Goal: Task Accomplishment & Management: Complete application form

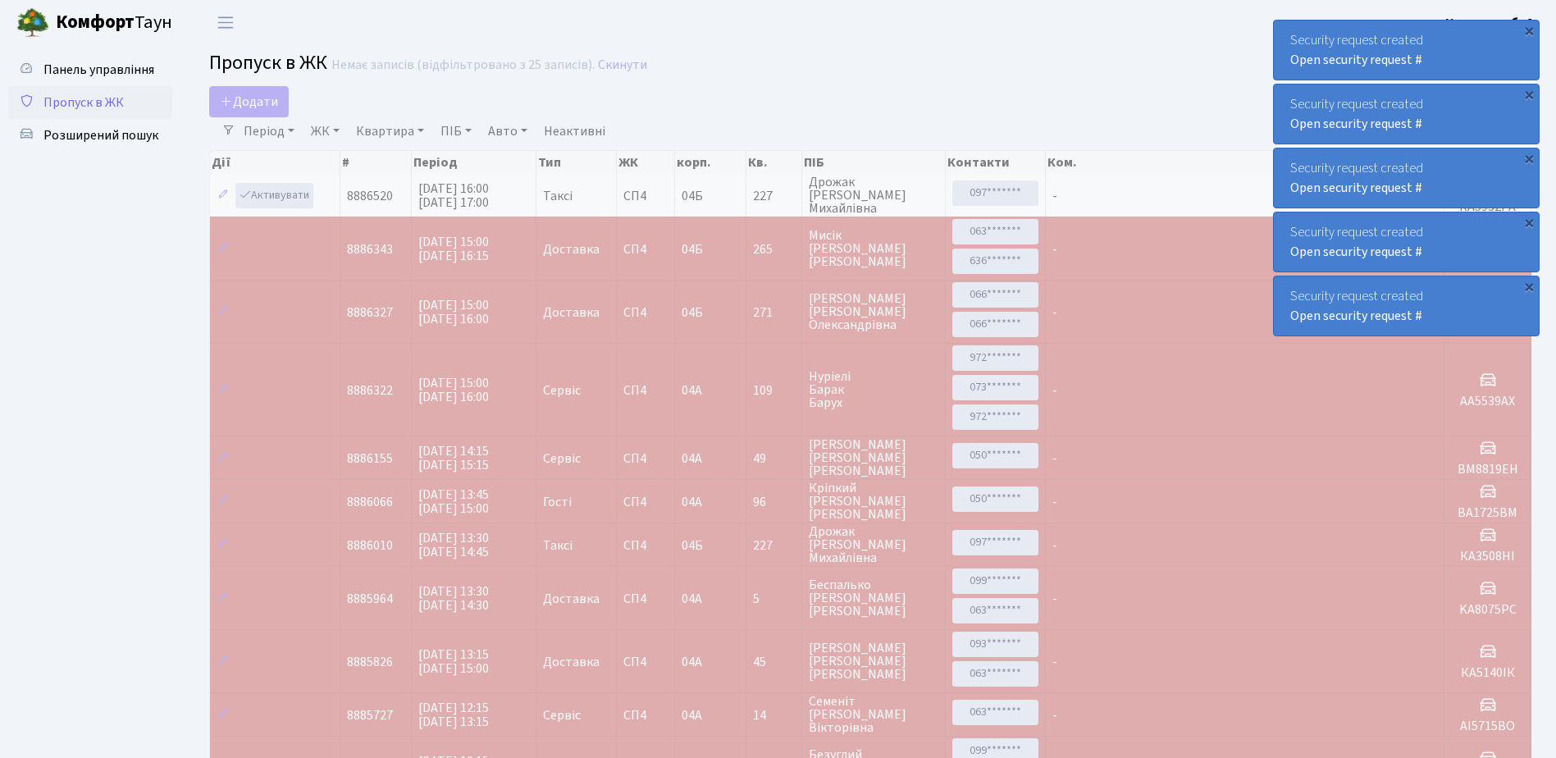
select select "25"
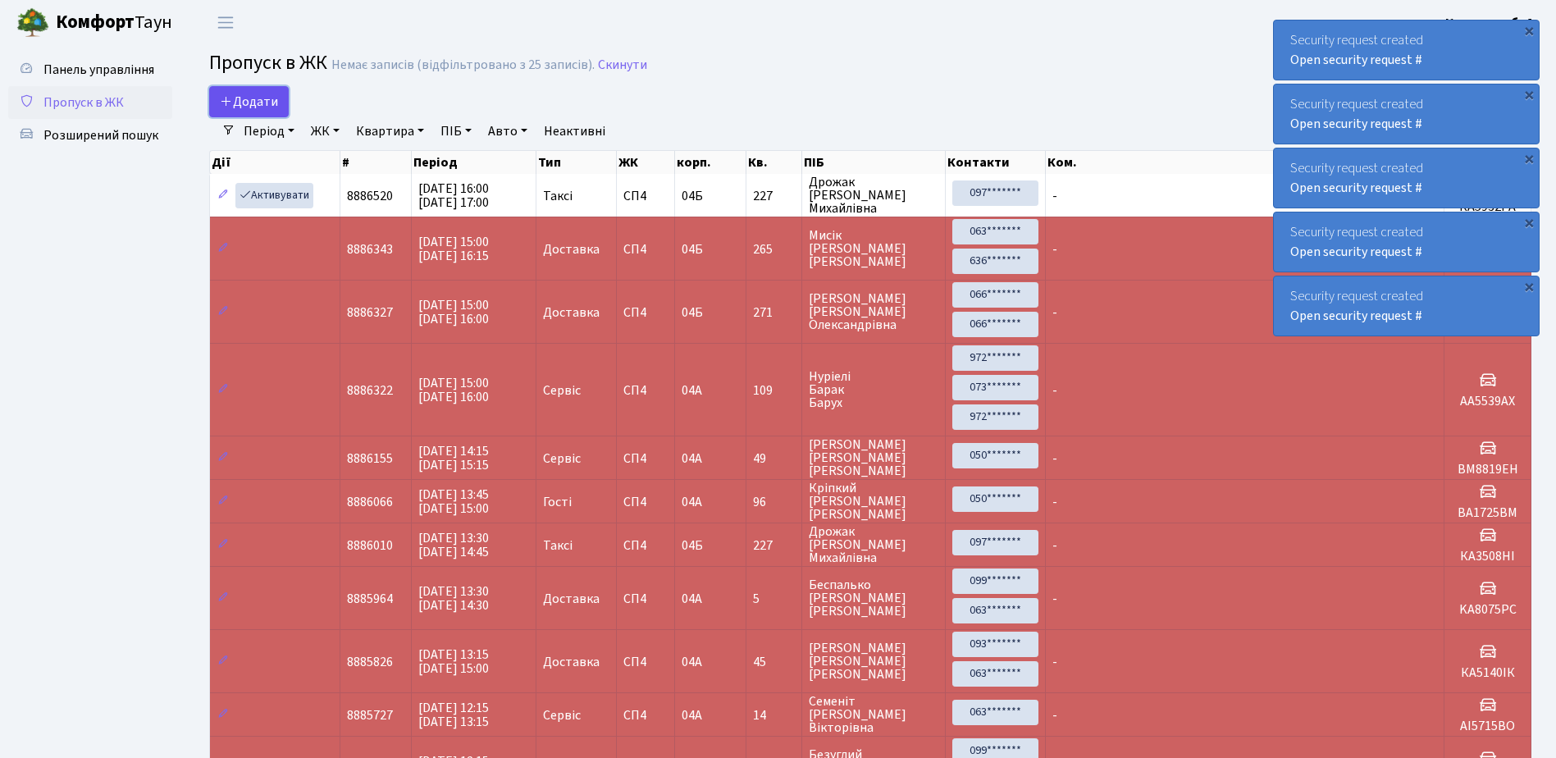
click at [256, 104] on span "Додати" at bounding box center [249, 102] width 58 height 18
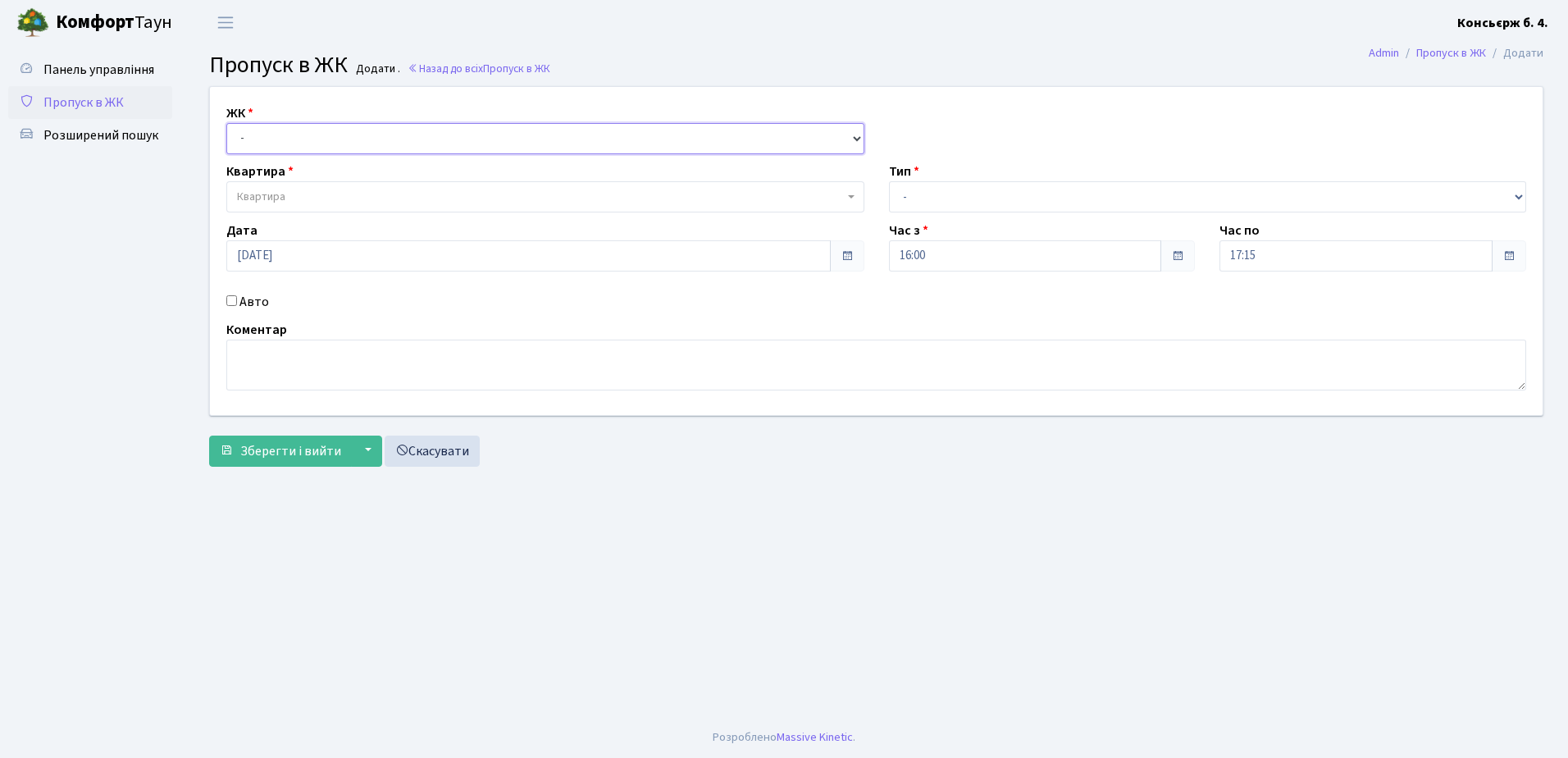
click at [297, 144] on select "- [STREET_ADDRESS]" at bounding box center [545, 138] width 638 height 31
select select "325"
click at [226, 123] on select "- [STREET_ADDRESS]" at bounding box center [545, 138] width 638 height 31
select select
click at [293, 189] on span "Квартира" at bounding box center [540, 197] width 607 height 16
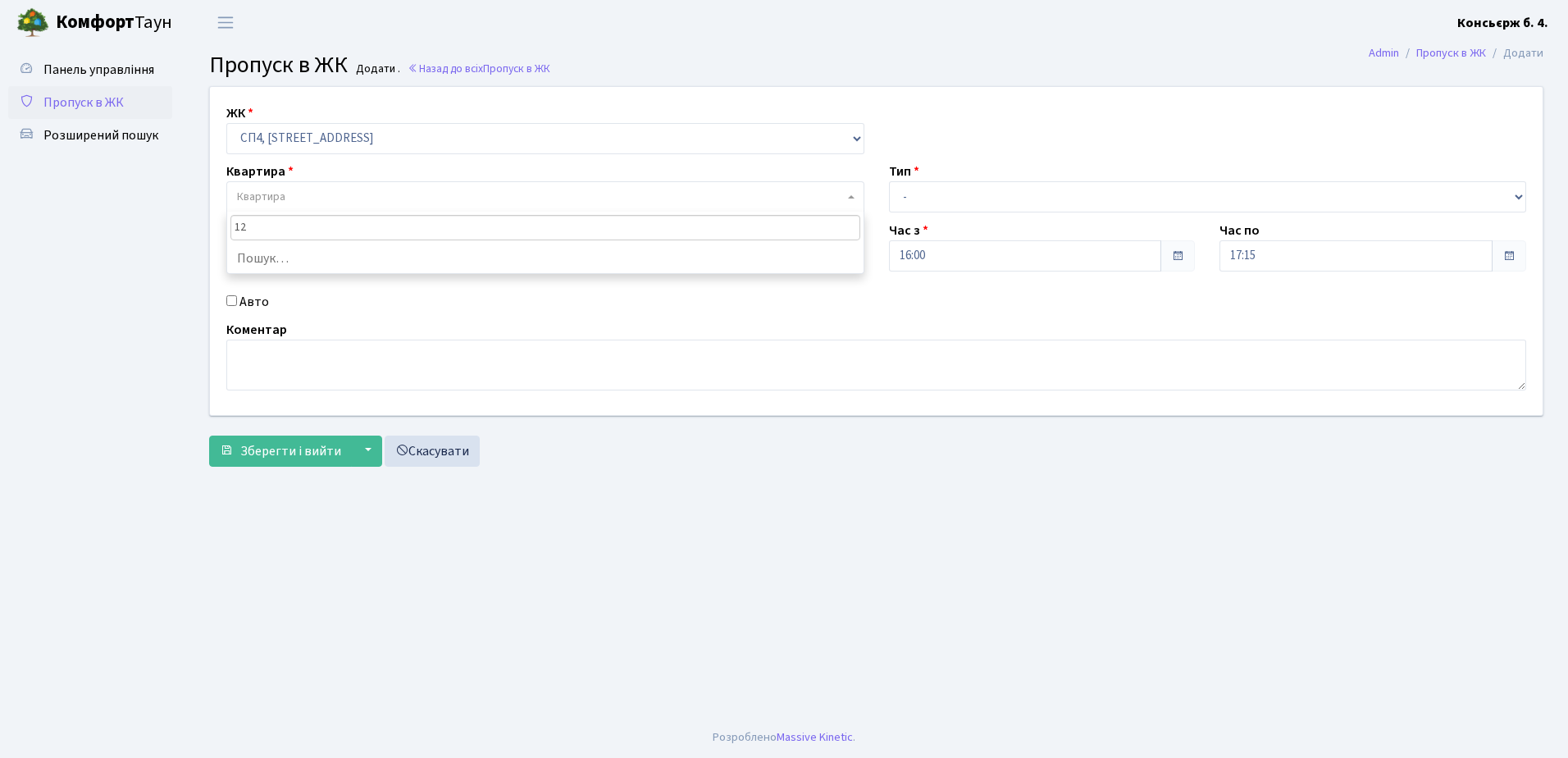
type input "122"
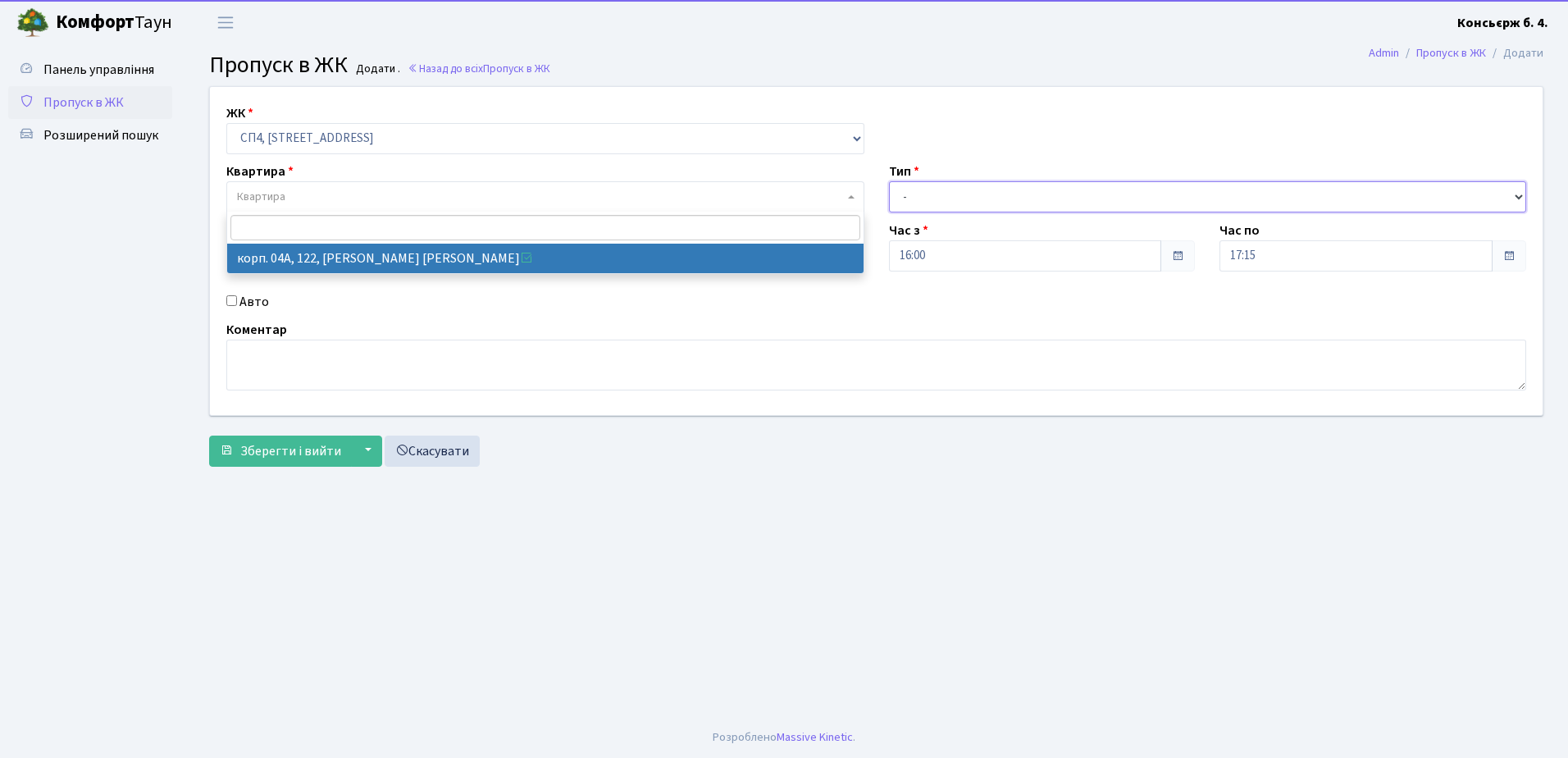
click at [938, 188] on select "- Доставка Таксі Гості Сервіс" at bounding box center [1208, 196] width 638 height 31
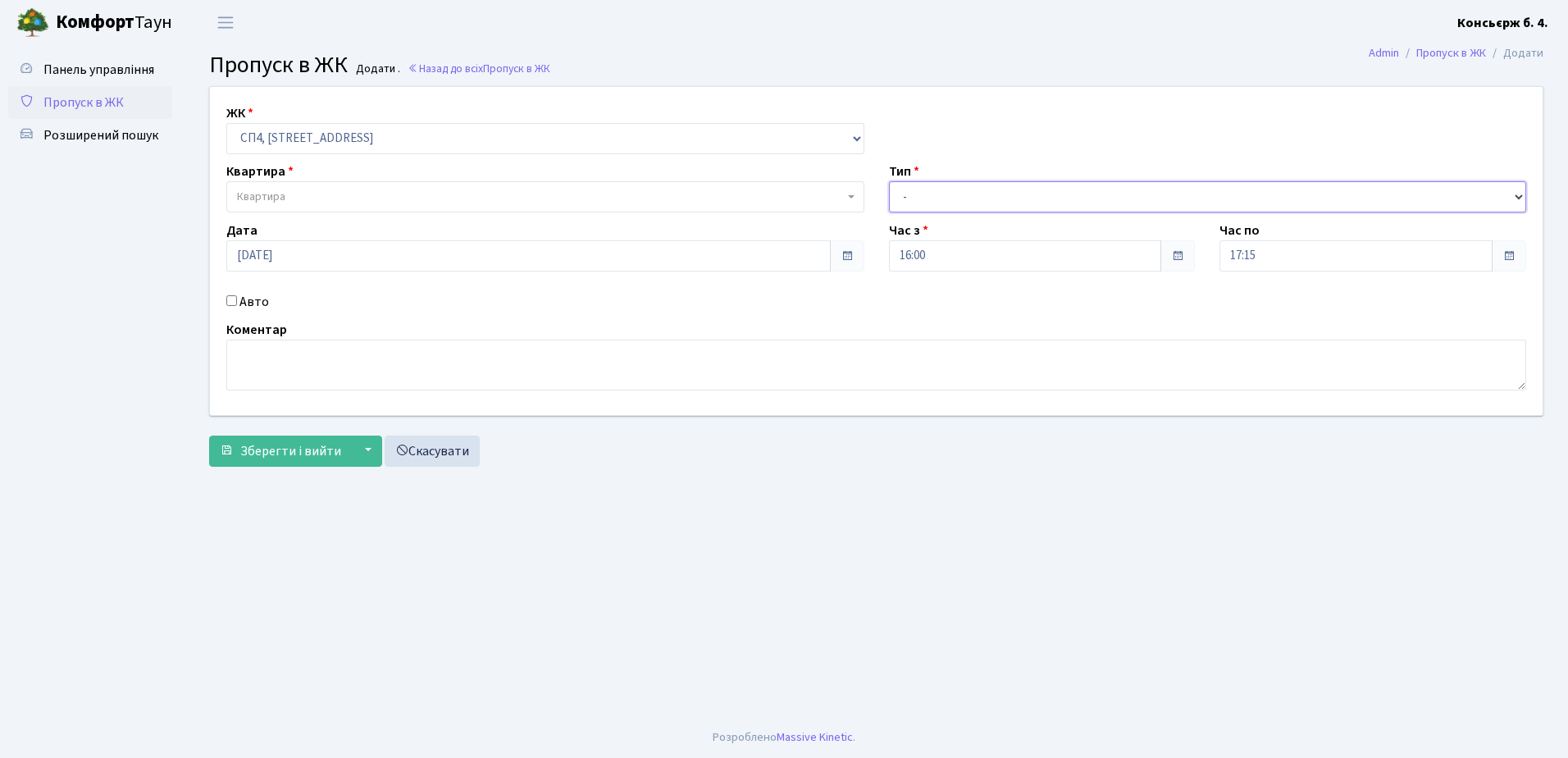
click at [889, 181] on select "- Доставка Таксі Гості Сервіс" at bounding box center [1208, 196] width 638 height 31
drag, startPoint x: 987, startPoint y: 203, endPoint x: 987, endPoint y: 215, distance: 11.5
click at [987, 203] on select "- Доставка Таксі Гості Сервіс" at bounding box center [1208, 196] width 638 height 31
select select "1"
click at [889, 181] on select "- Доставка Таксі Гості Сервіс" at bounding box center [1208, 196] width 638 height 31
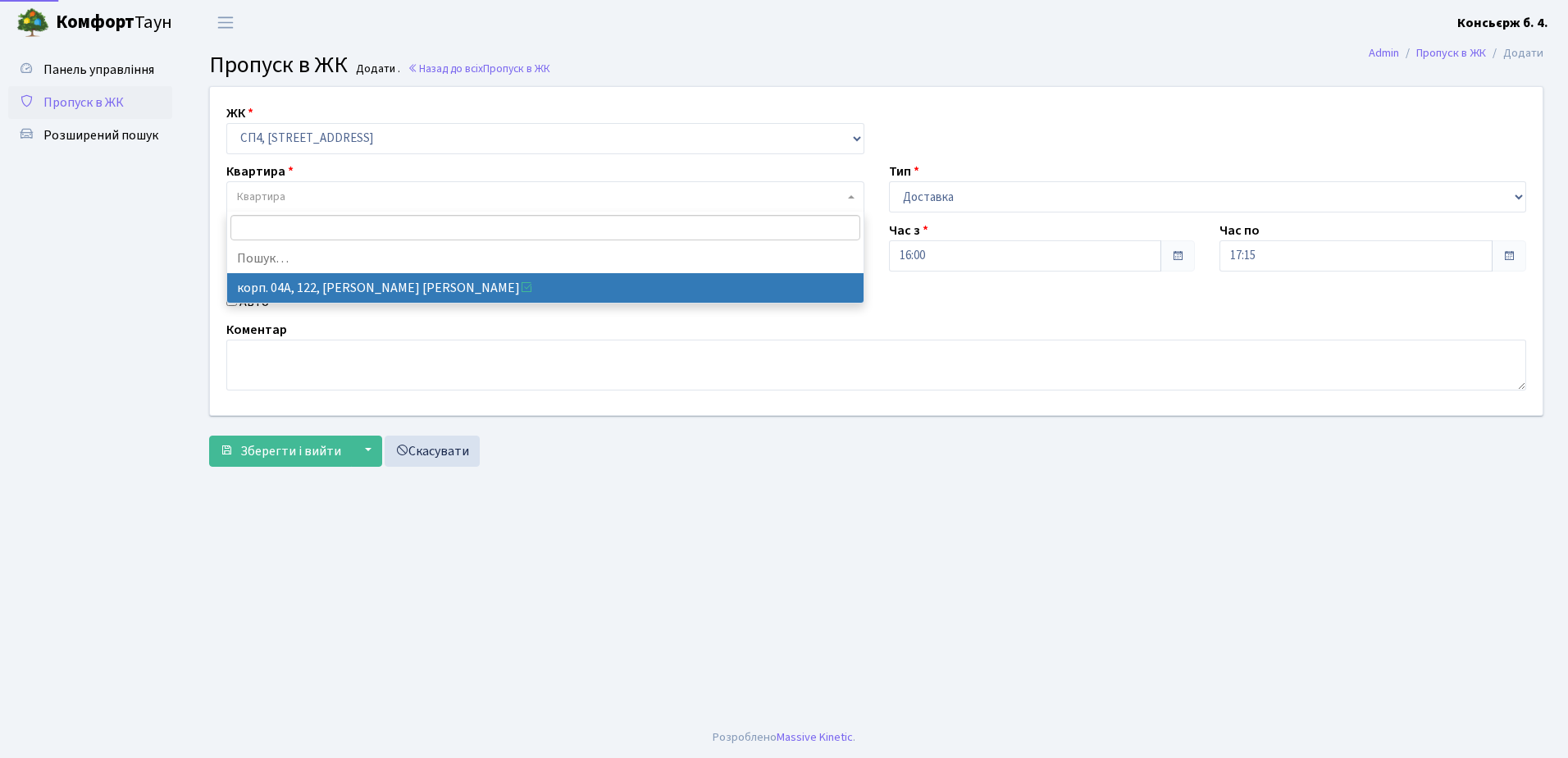
click at [389, 201] on span "Квартира" at bounding box center [540, 197] width 607 height 16
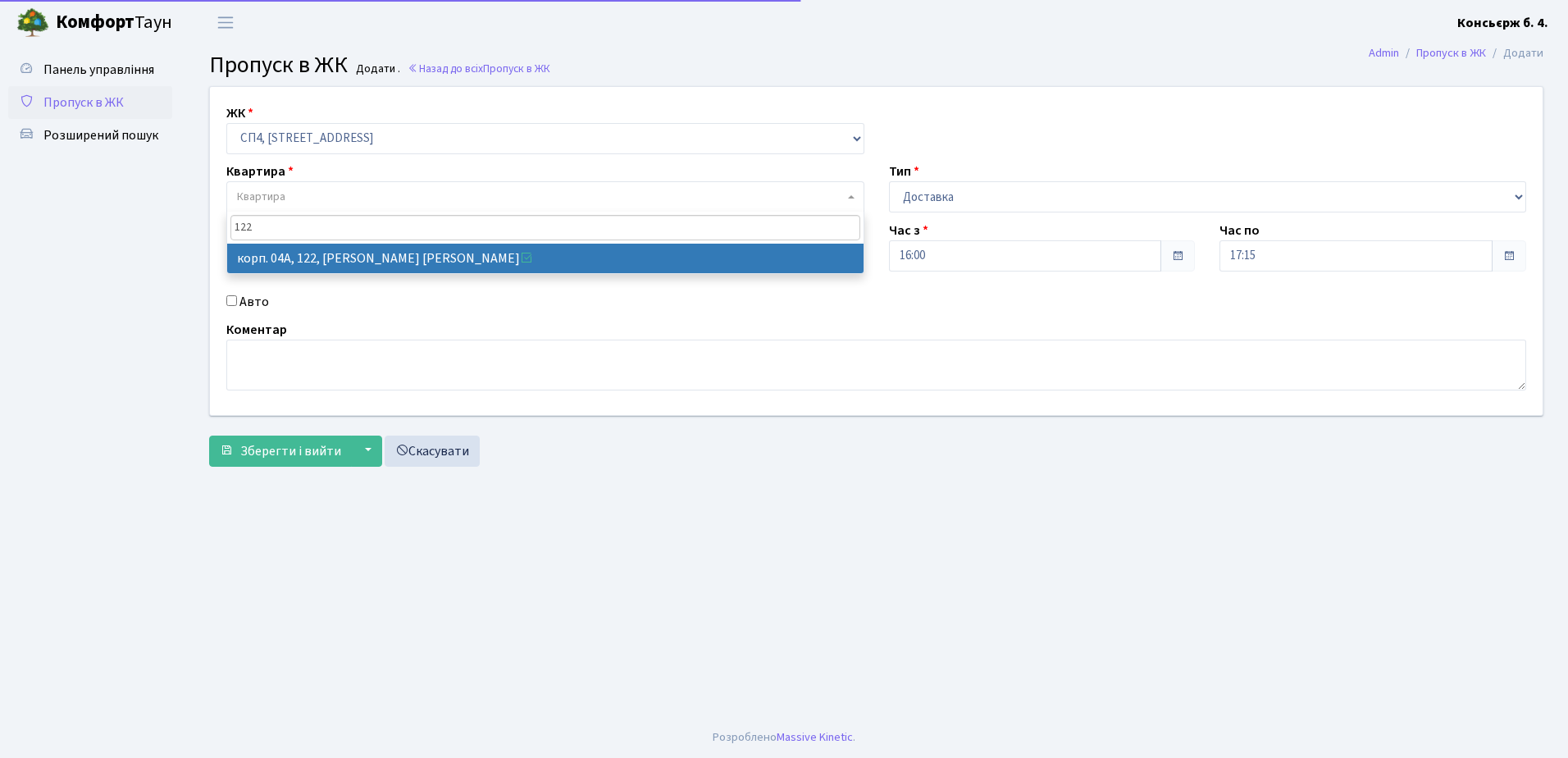
type input "122"
select select "21150"
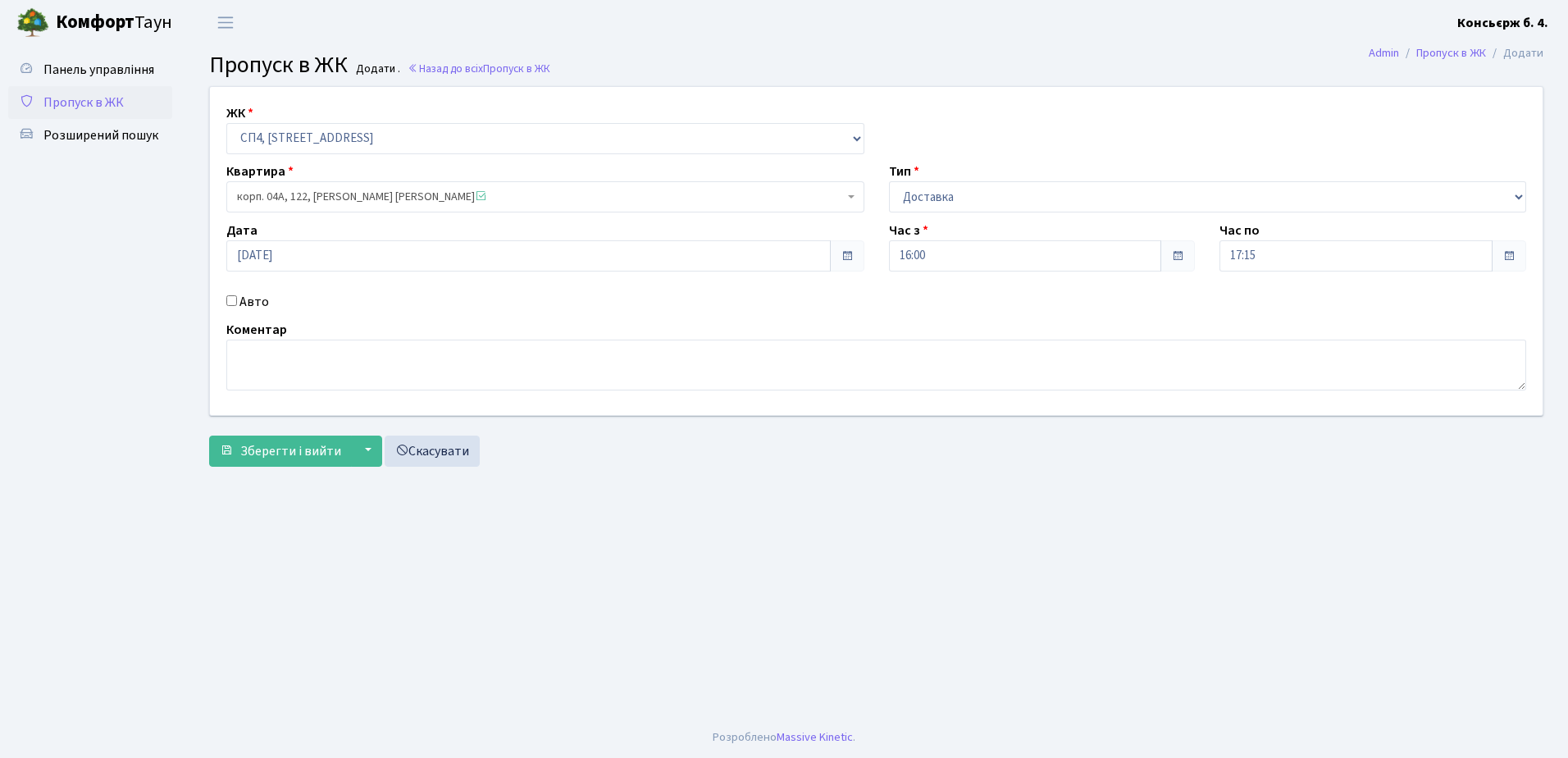
click at [226, 297] on input "Авто" at bounding box center [231, 300] width 11 height 11
checkbox input "true"
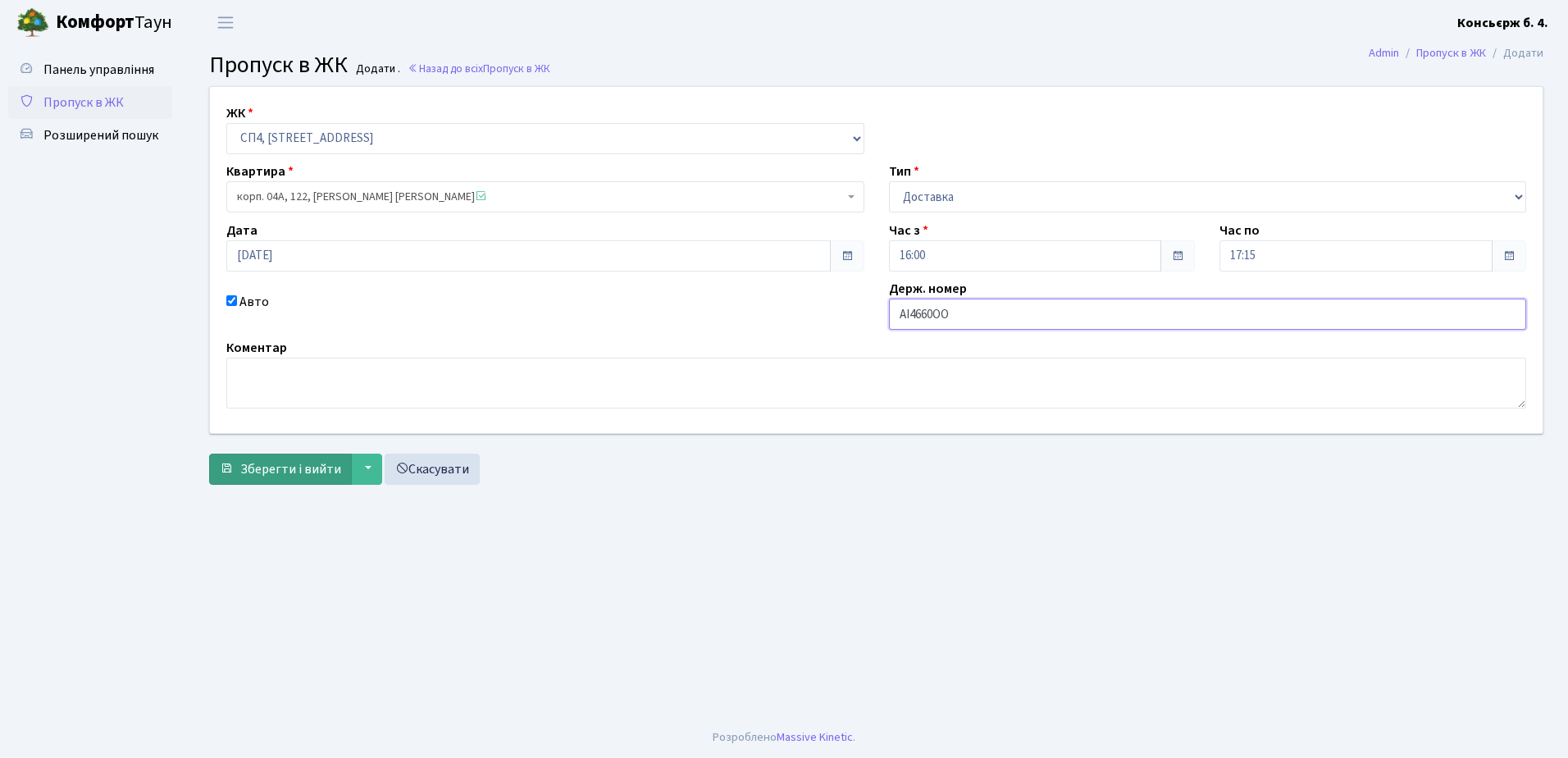
type input "AI4660OO"
click at [292, 457] on button "Зберегти і вийти" at bounding box center [280, 469] width 143 height 31
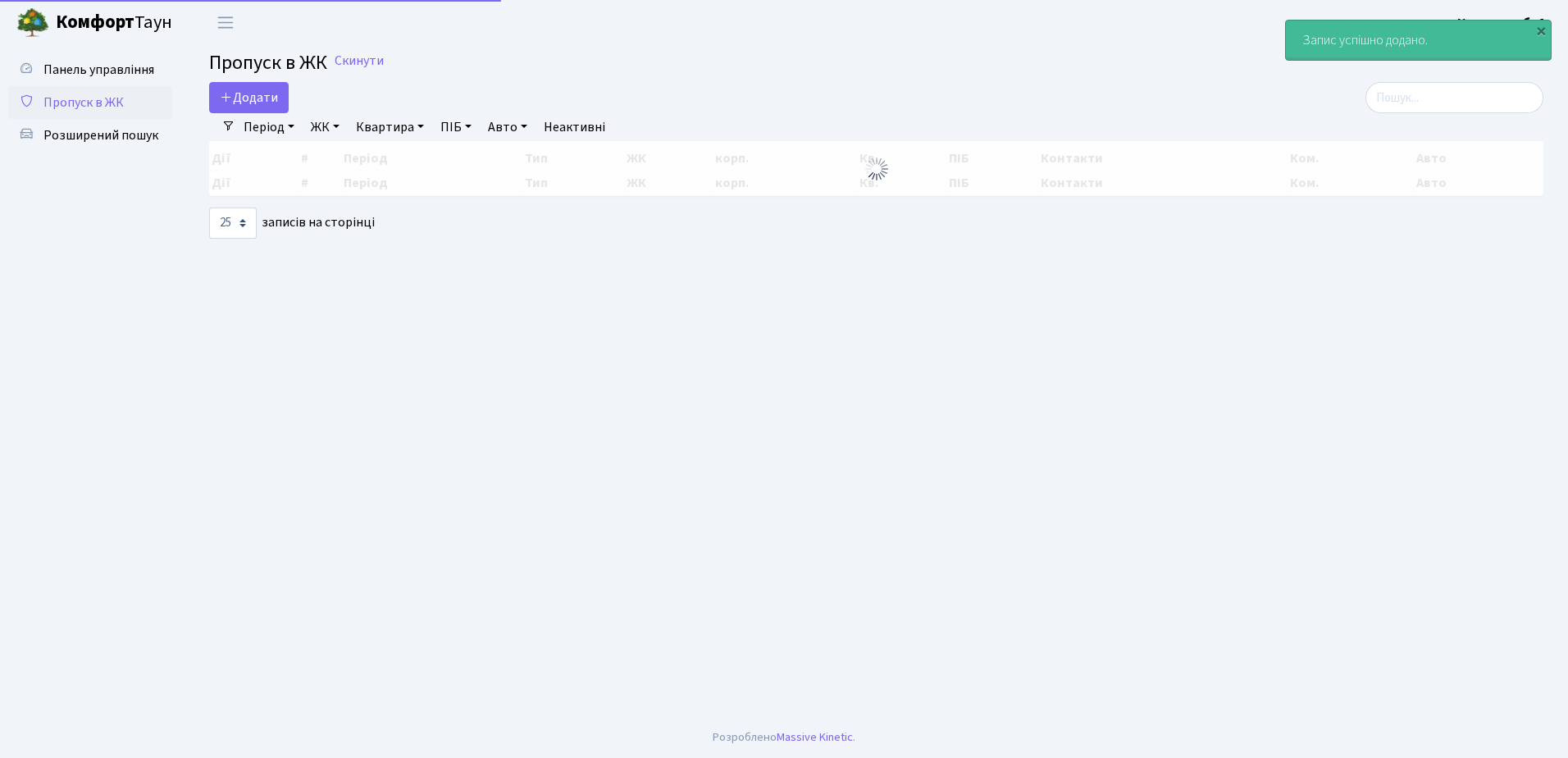
select select "25"
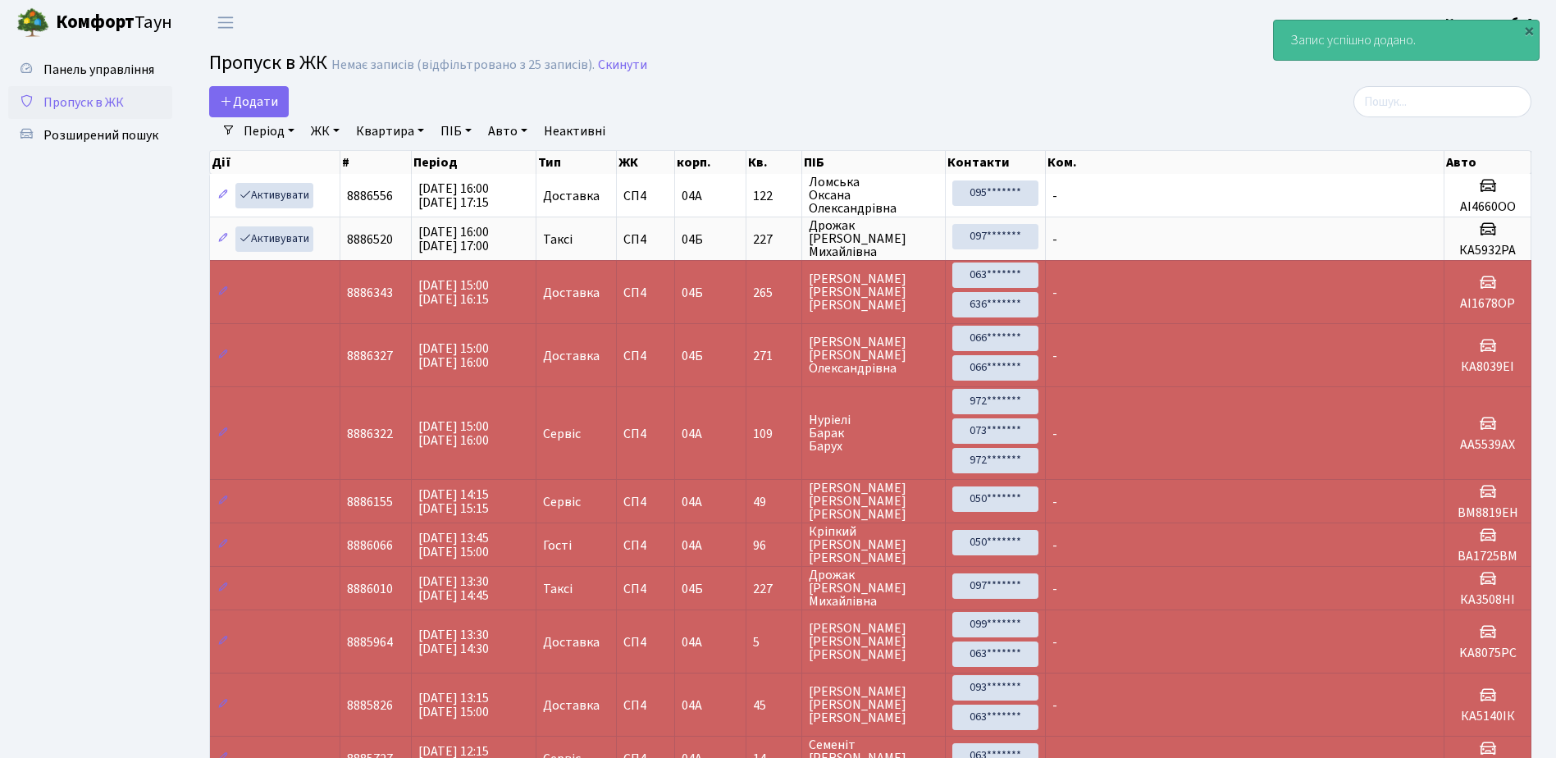
click at [117, 107] on span "Пропуск в ЖК" at bounding box center [83, 103] width 80 height 18
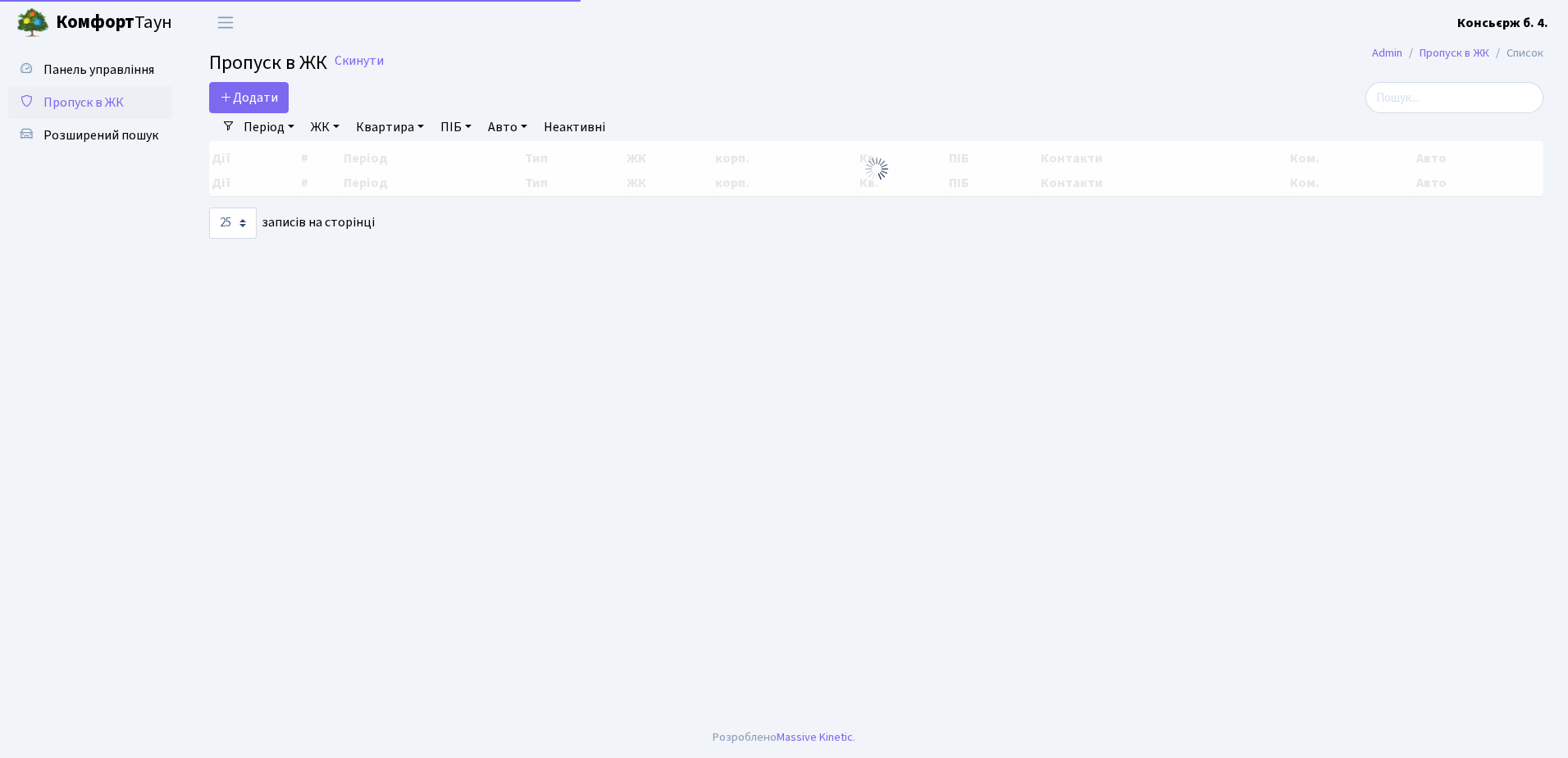
select select "25"
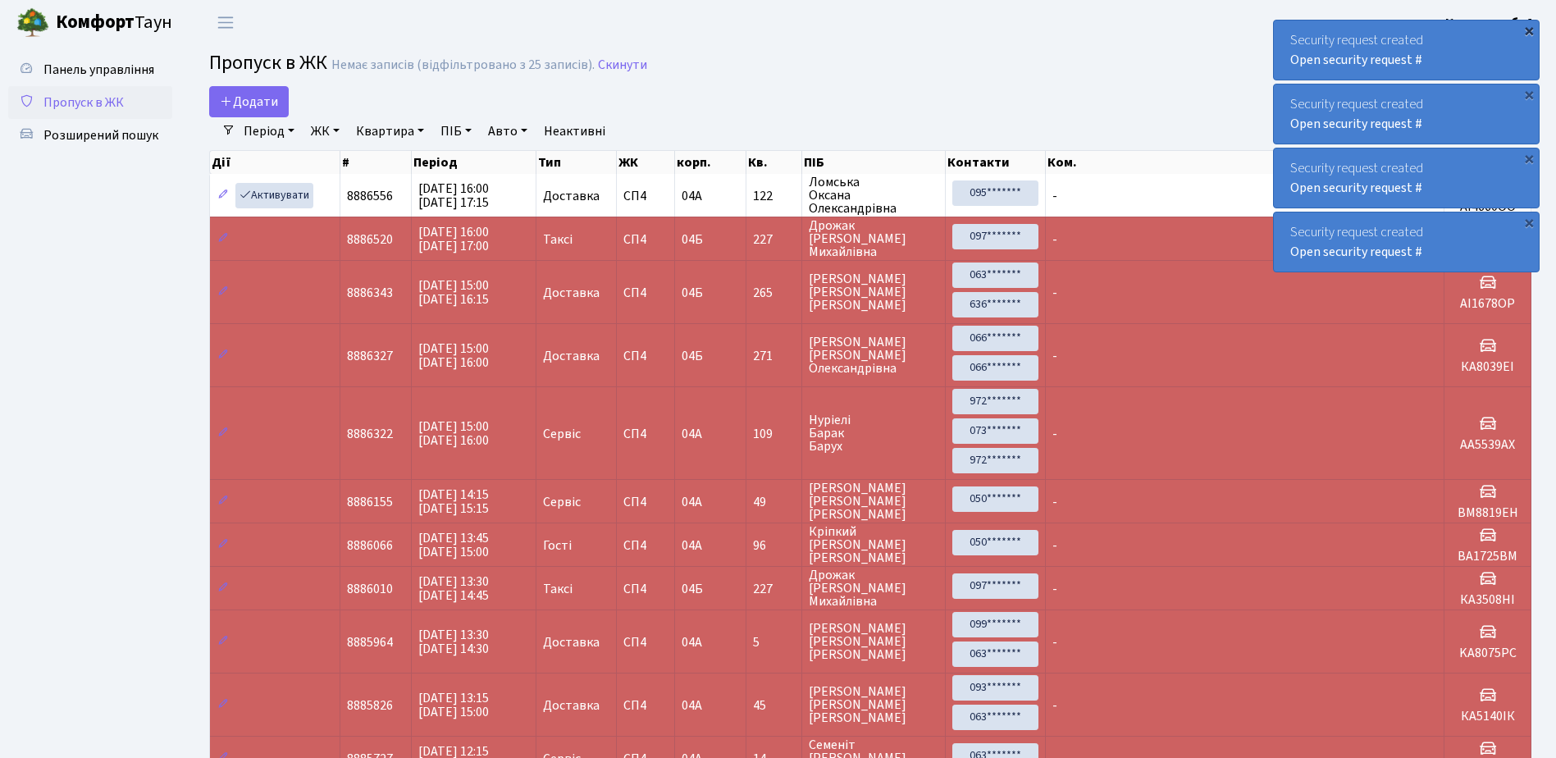
click at [1528, 30] on div "×" at bounding box center [1529, 30] width 16 height 16
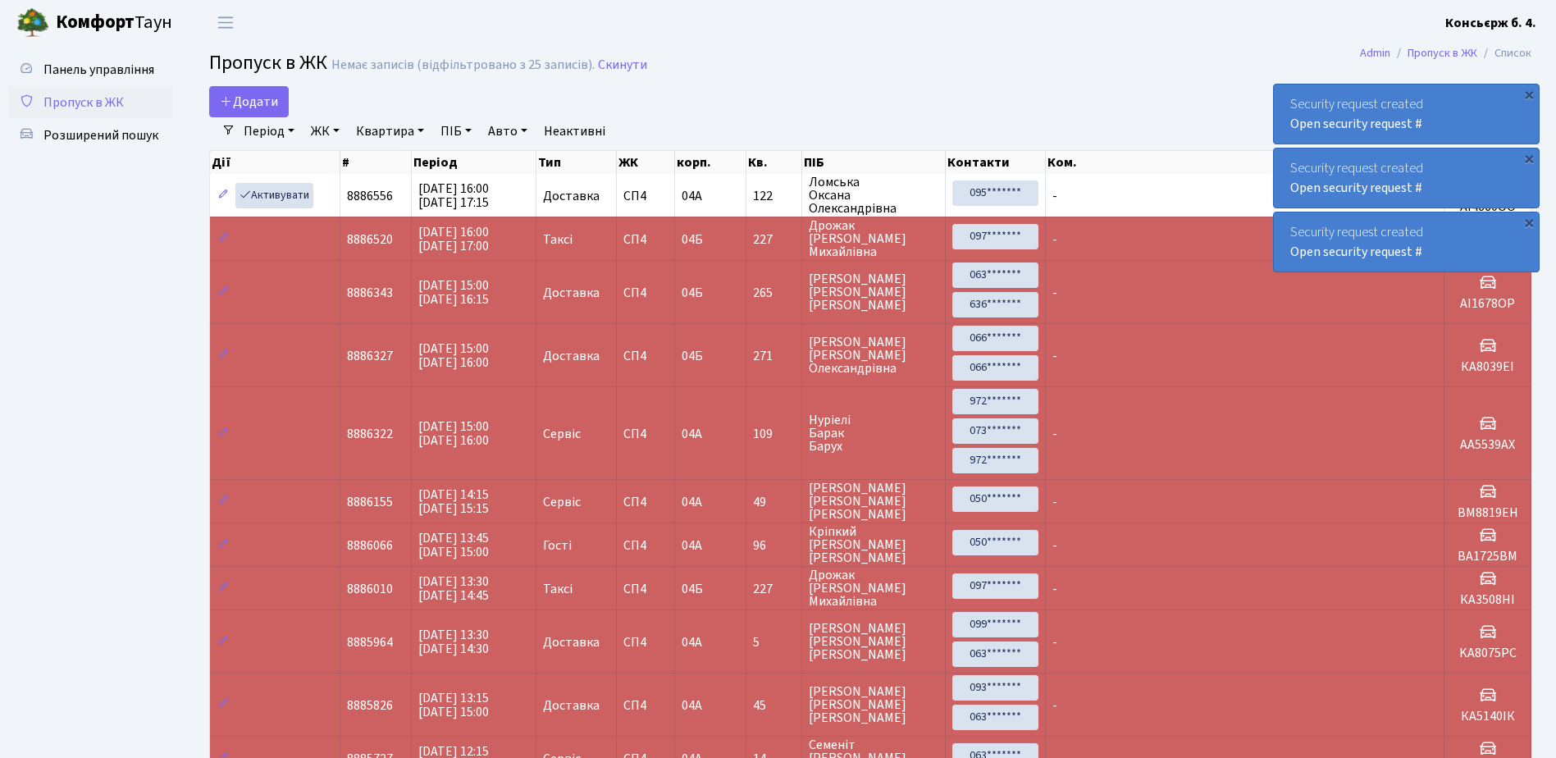
click at [1528, 30] on div "Security request created Open security request #" at bounding box center [1540, 50] width 265 height 59
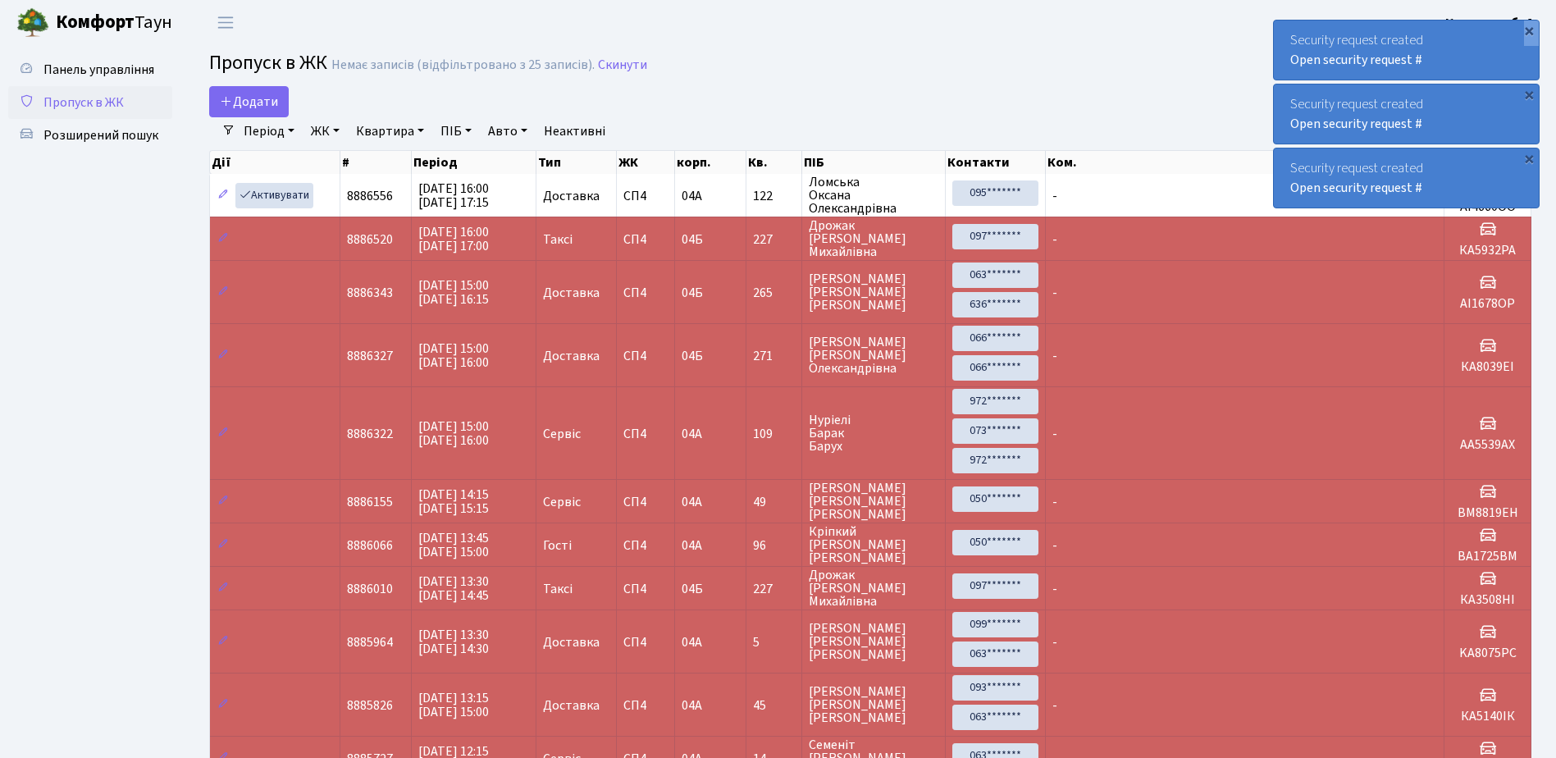
click at [1528, 30] on div "×" at bounding box center [1529, 30] width 16 height 16
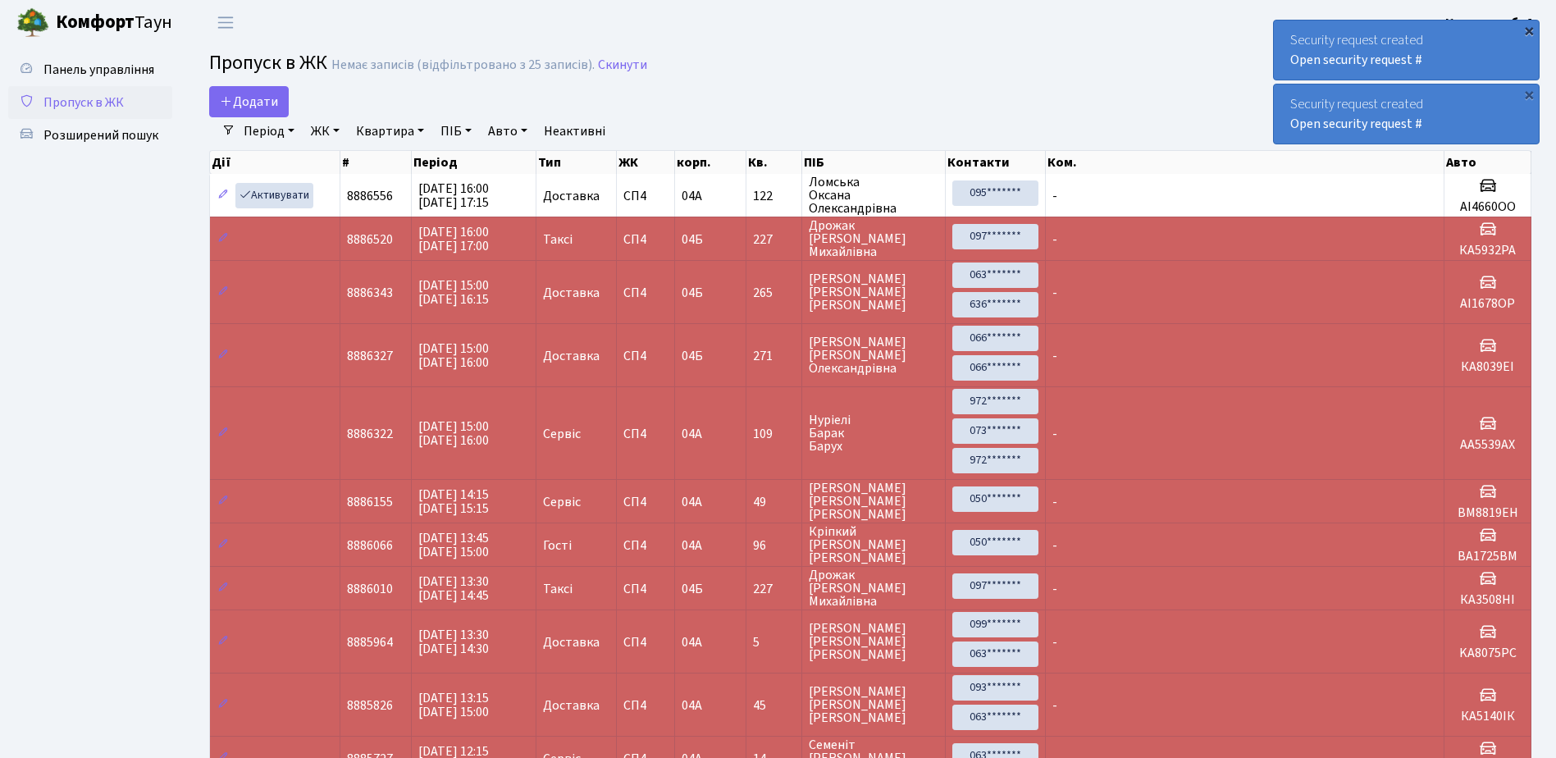
click at [1528, 30] on div "×" at bounding box center [1529, 30] width 16 height 16
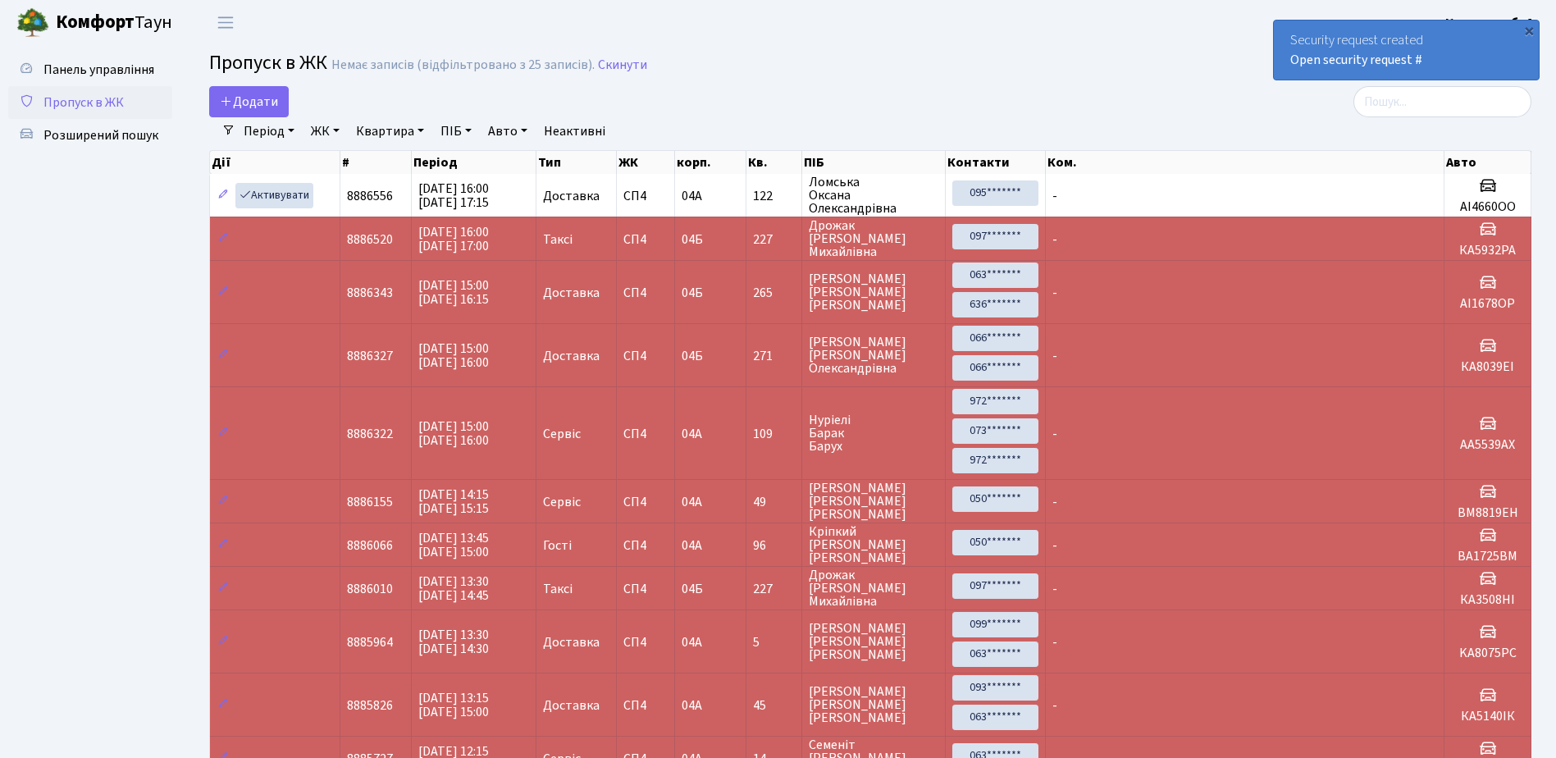
click at [1528, 30] on div "×" at bounding box center [1529, 30] width 16 height 16
